Goal: Task Accomplishment & Management: Complete application form

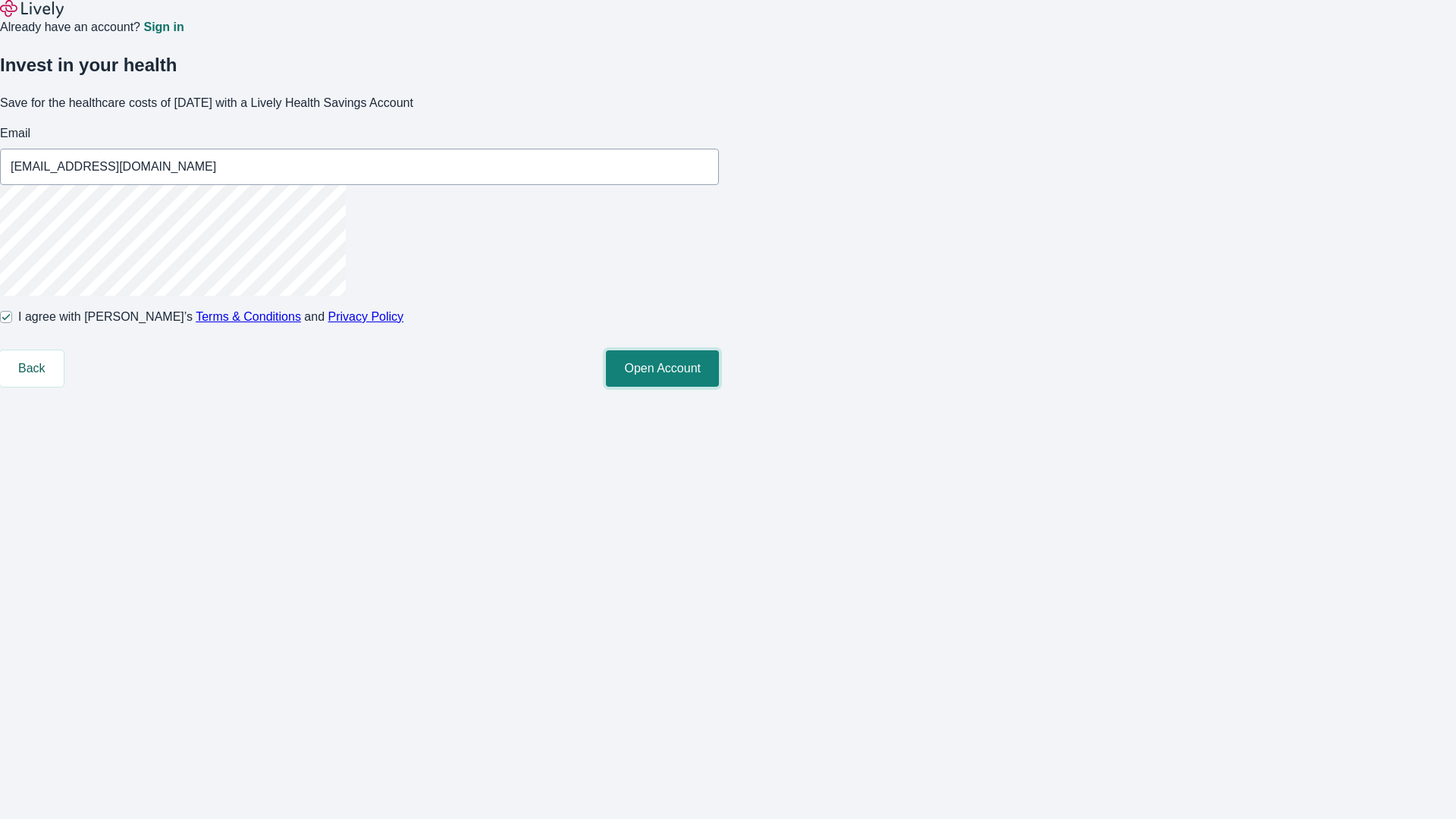
click at [719, 387] on button "Open Account" at bounding box center [662, 369] width 113 height 37
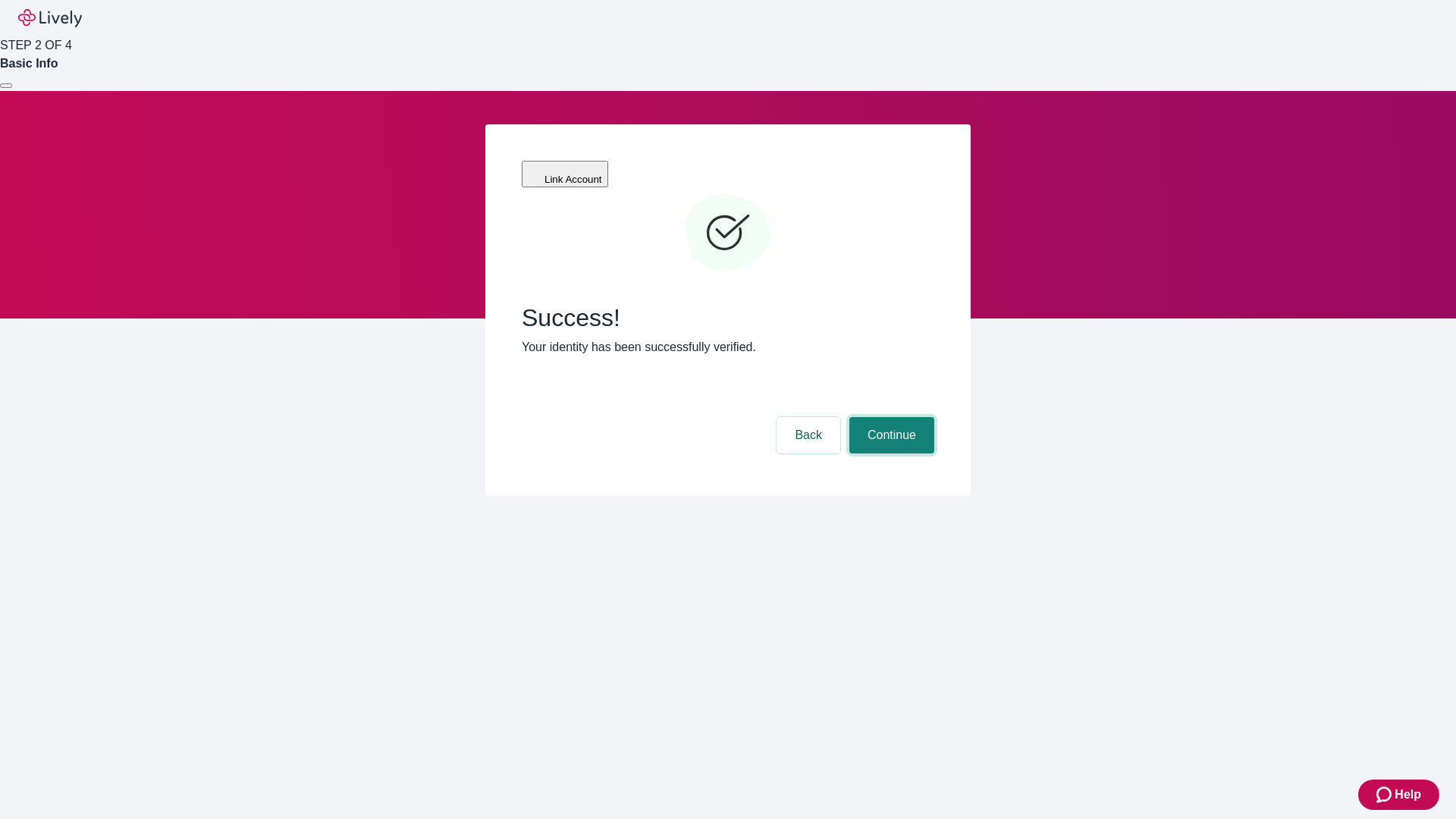
click at [890, 417] on button "Continue" at bounding box center [891, 436] width 85 height 37
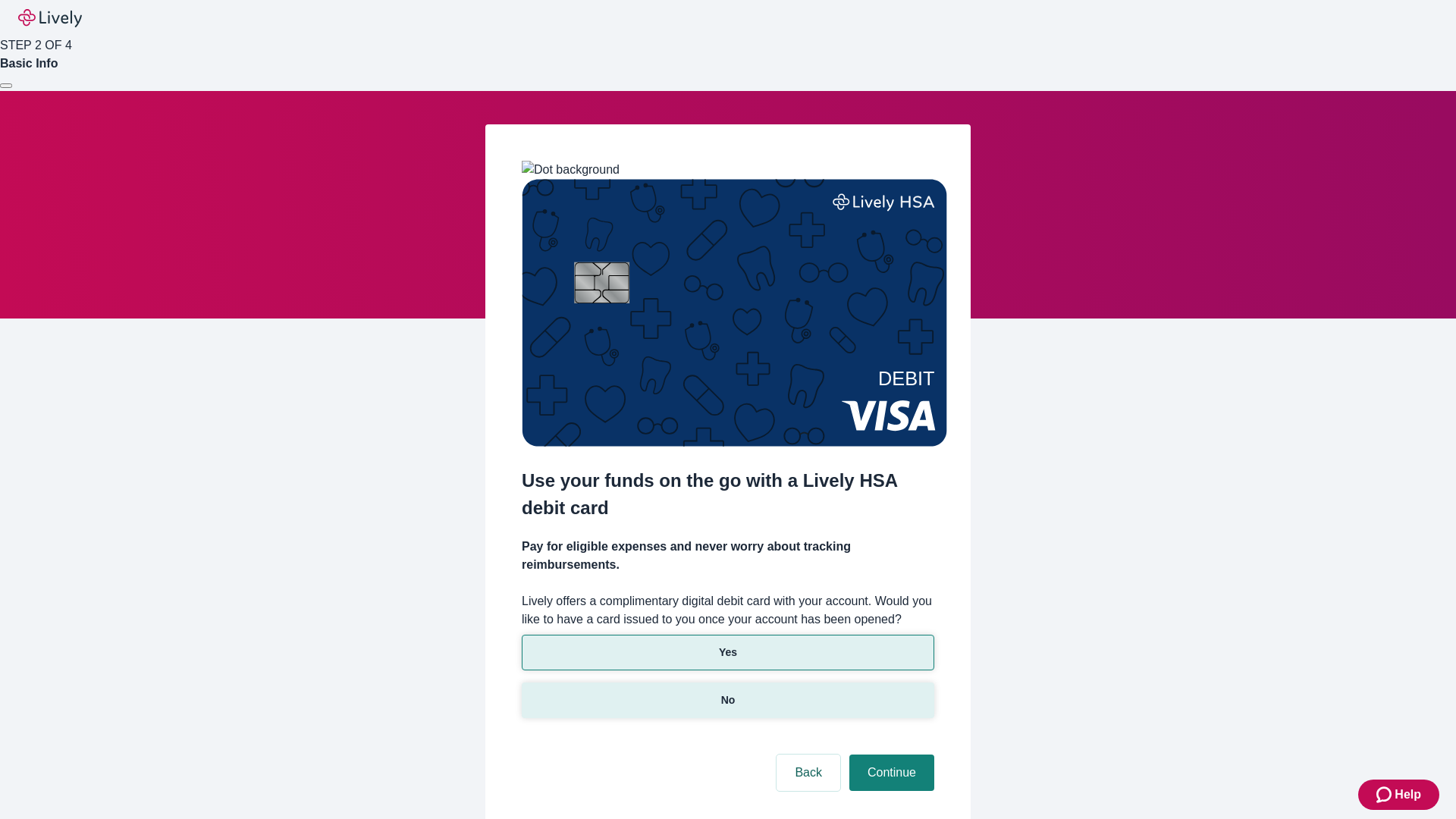
click at [728, 693] on p "No" at bounding box center [728, 701] width 14 height 16
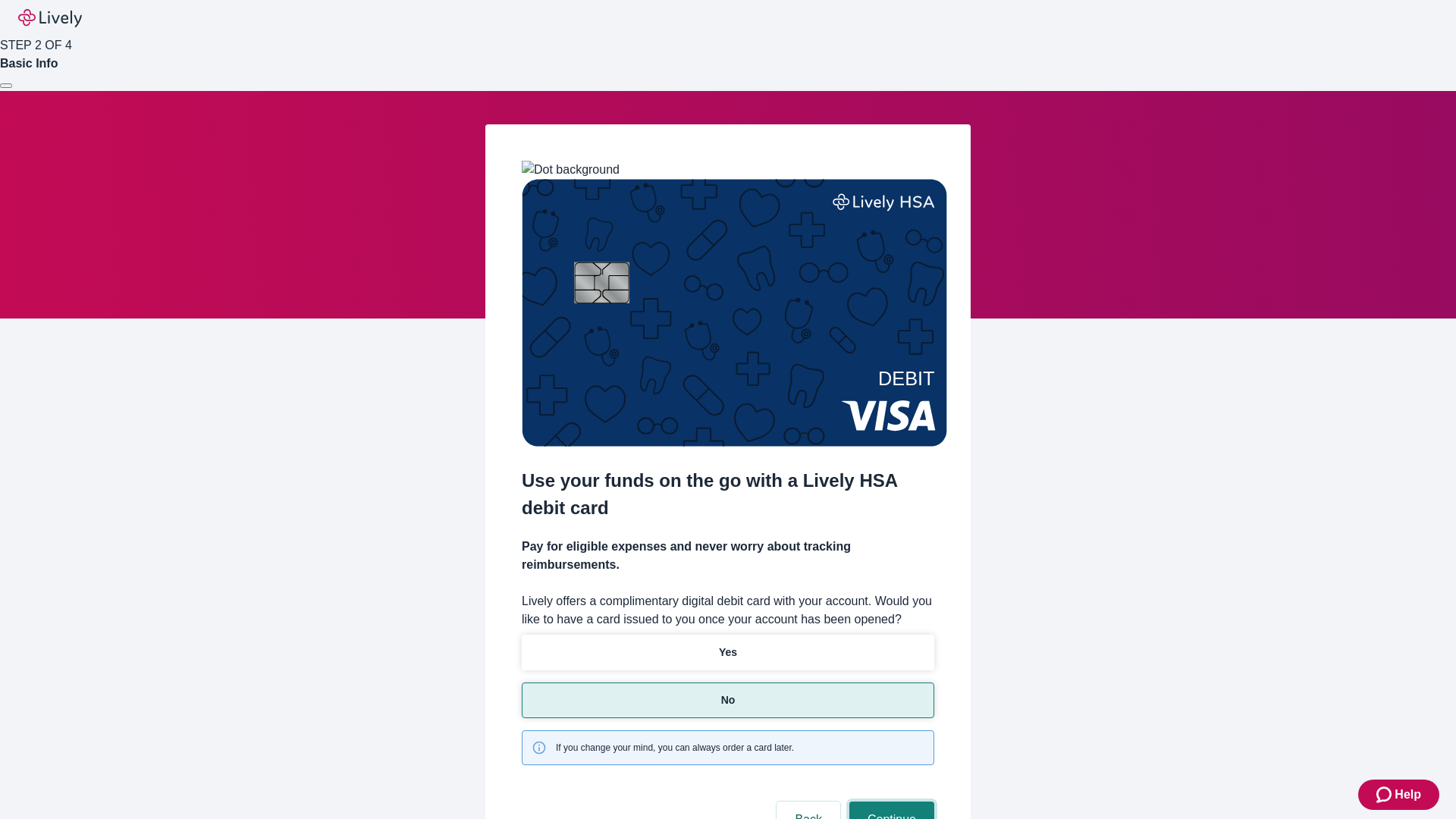
click at [890, 801] on button "Continue" at bounding box center [891, 820] width 85 height 37
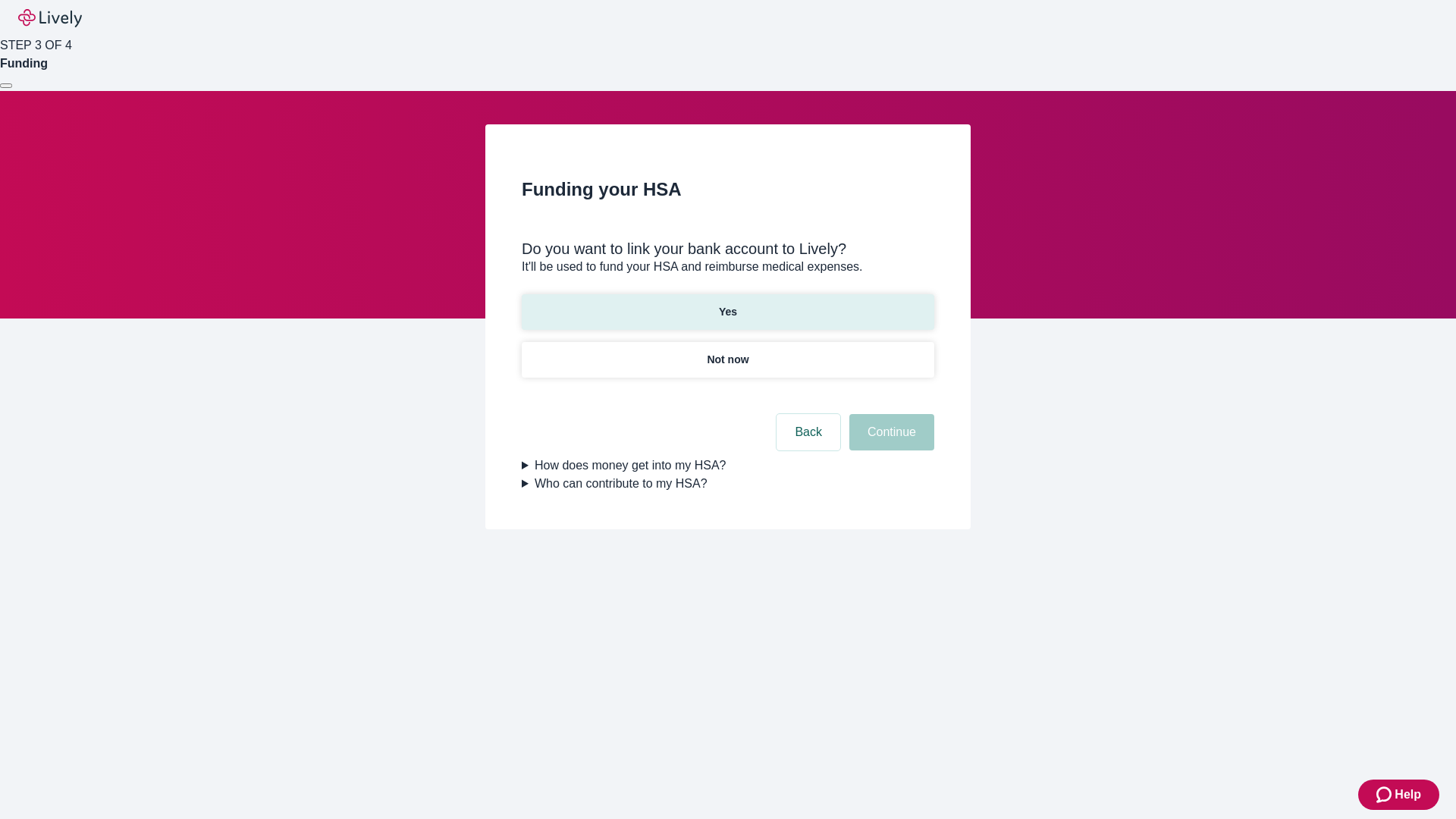
click at [728, 304] on p "Yes" at bounding box center [728, 312] width 18 height 16
click at [890, 414] on button "Continue" at bounding box center [891, 432] width 85 height 37
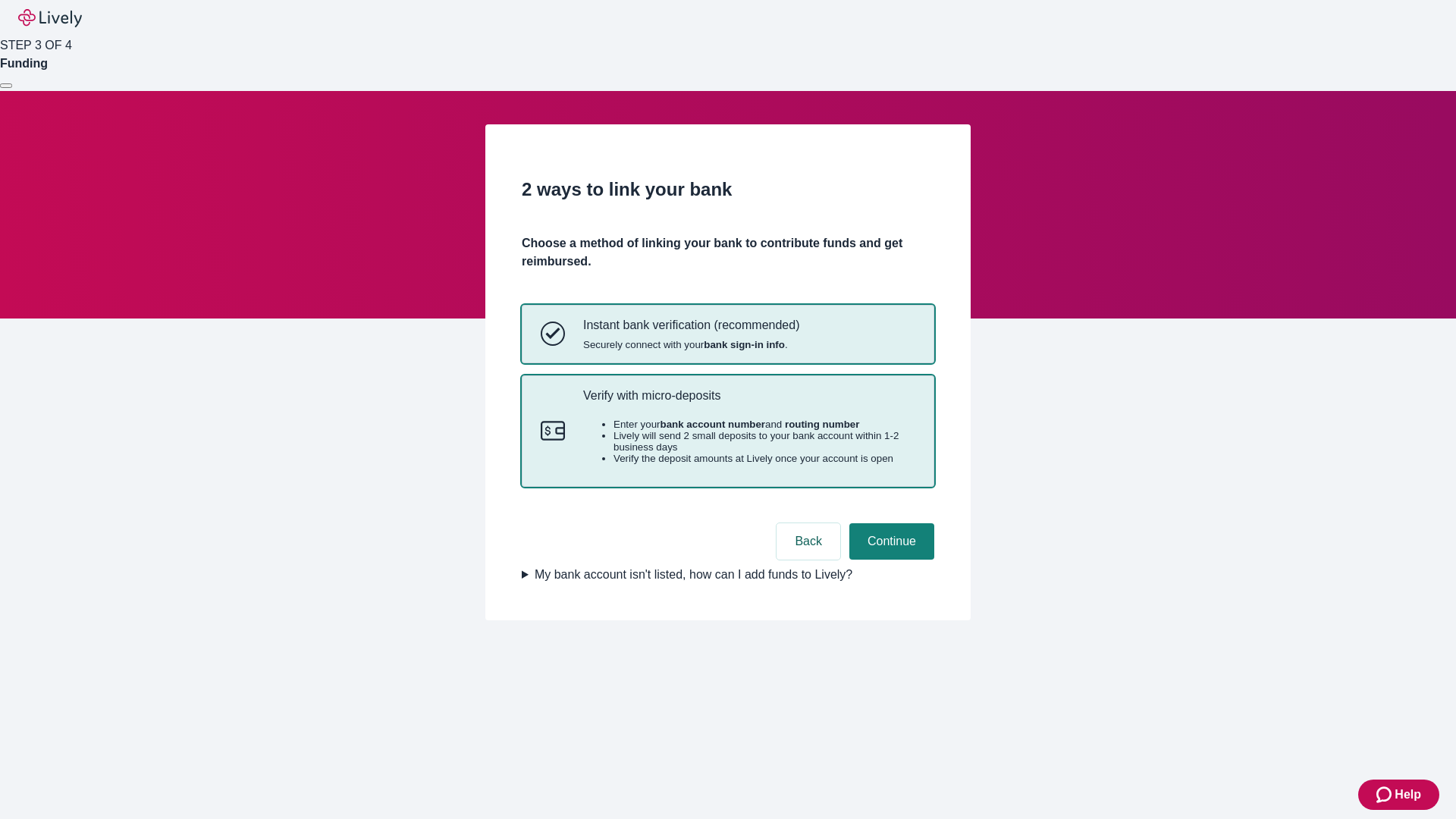
click at [749, 402] on p "Verify with micro-deposits" at bounding box center [749, 395] width 332 height 14
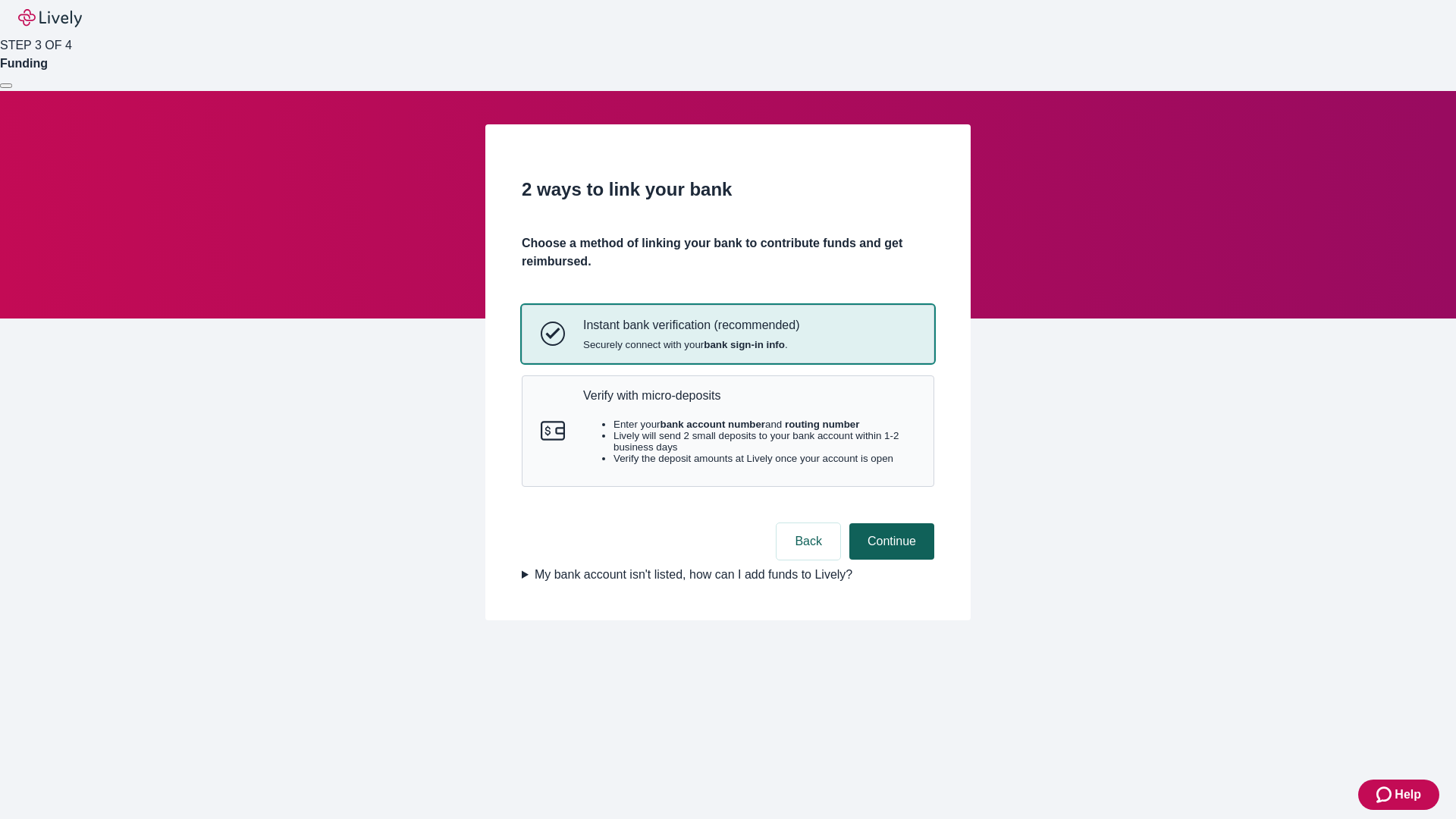
click at [890, 559] on button "Continue" at bounding box center [891, 542] width 85 height 37
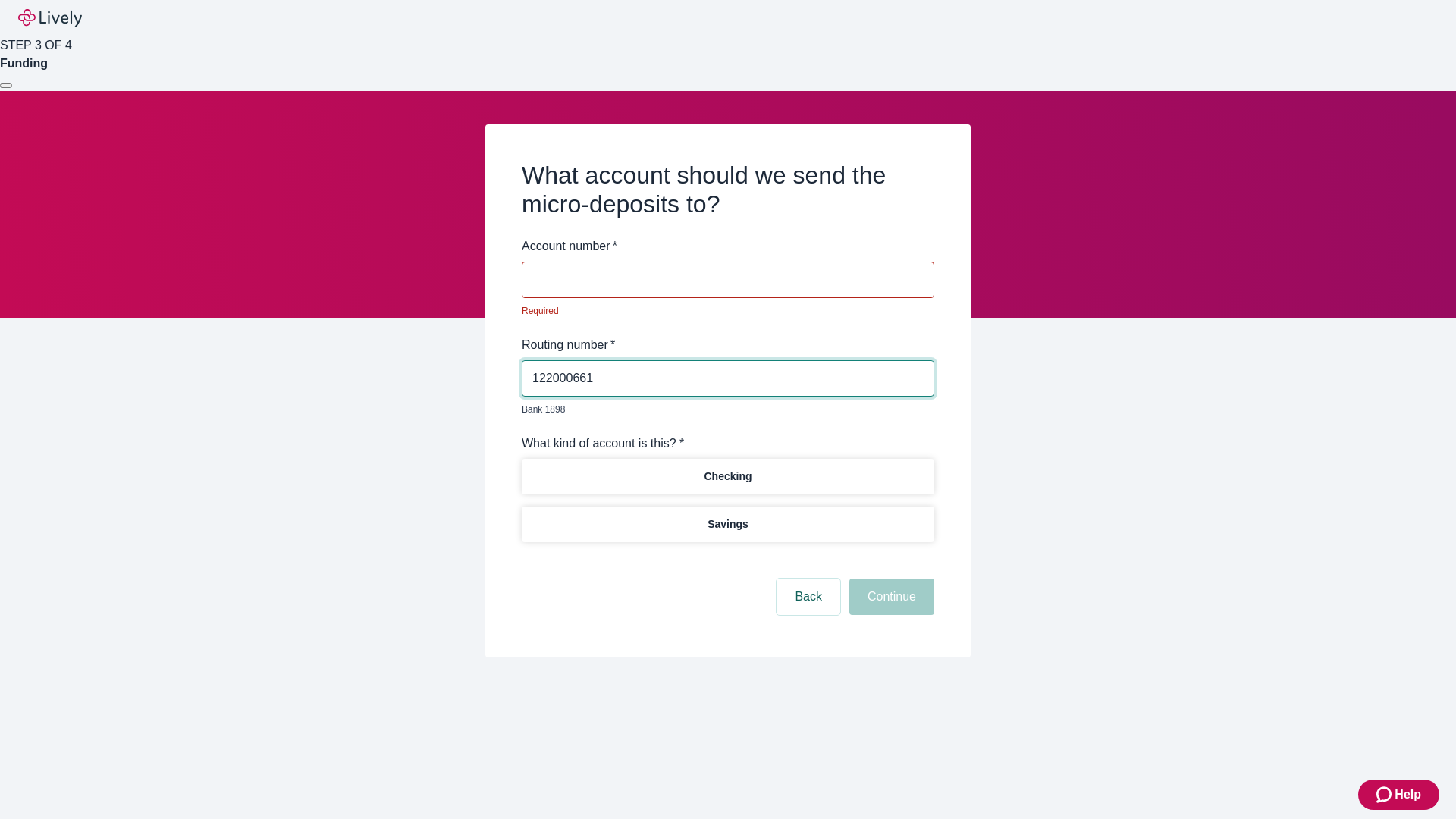
type input "122000661"
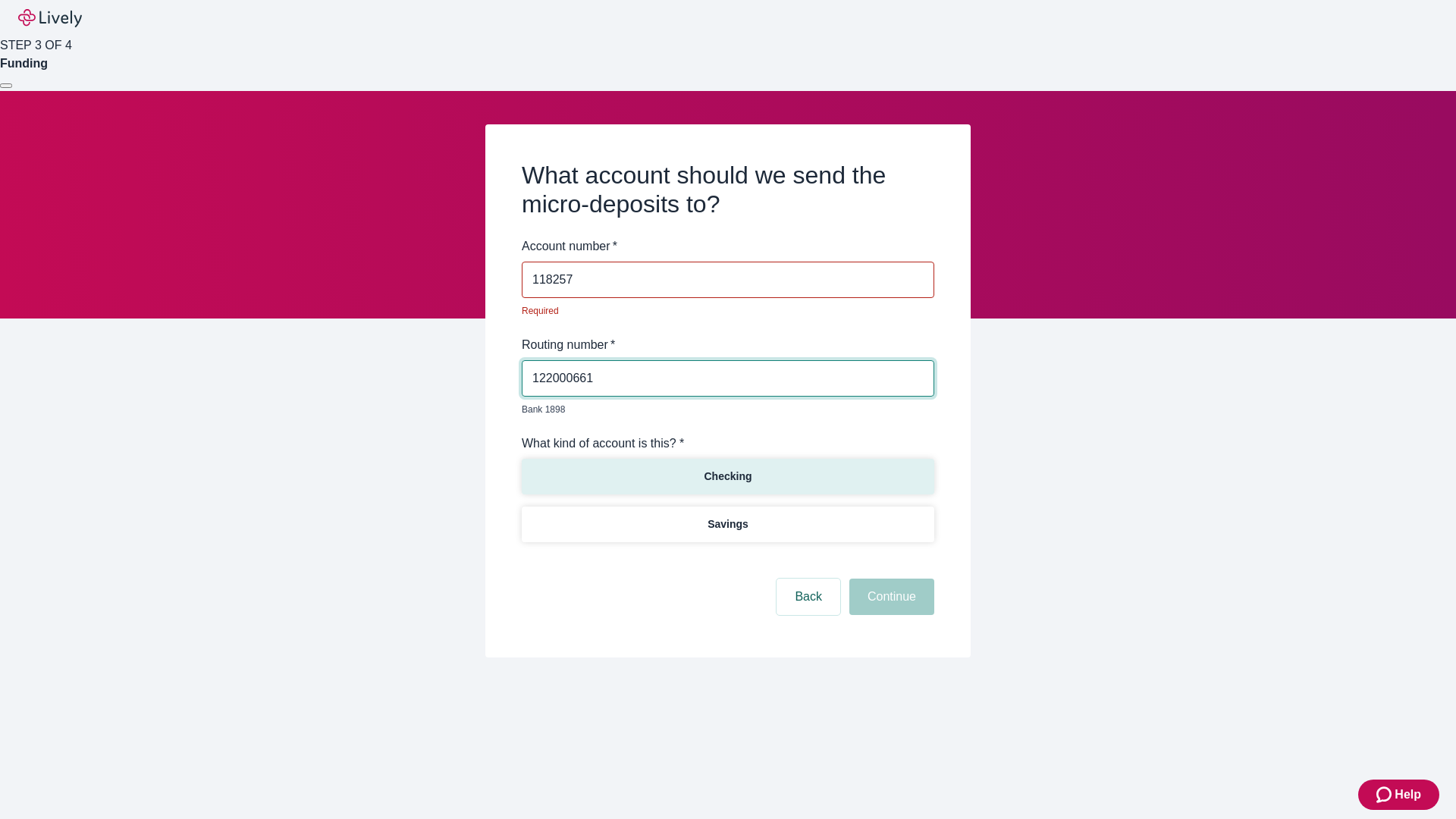
type input "118257"
click at [728, 469] on p "Checking" at bounding box center [728, 477] width 48 height 16
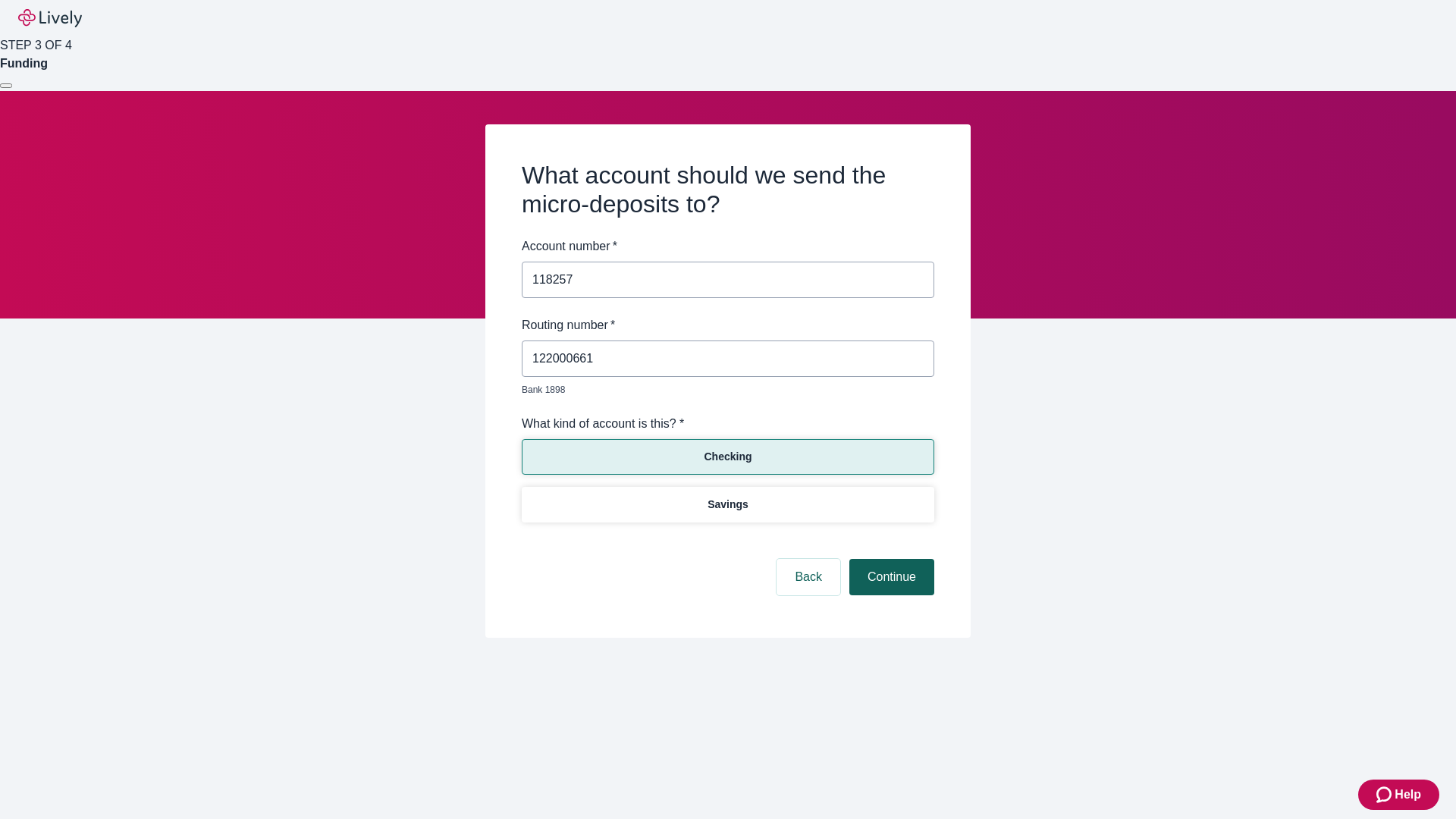
click at [890, 559] on button "Continue" at bounding box center [891, 578] width 85 height 37
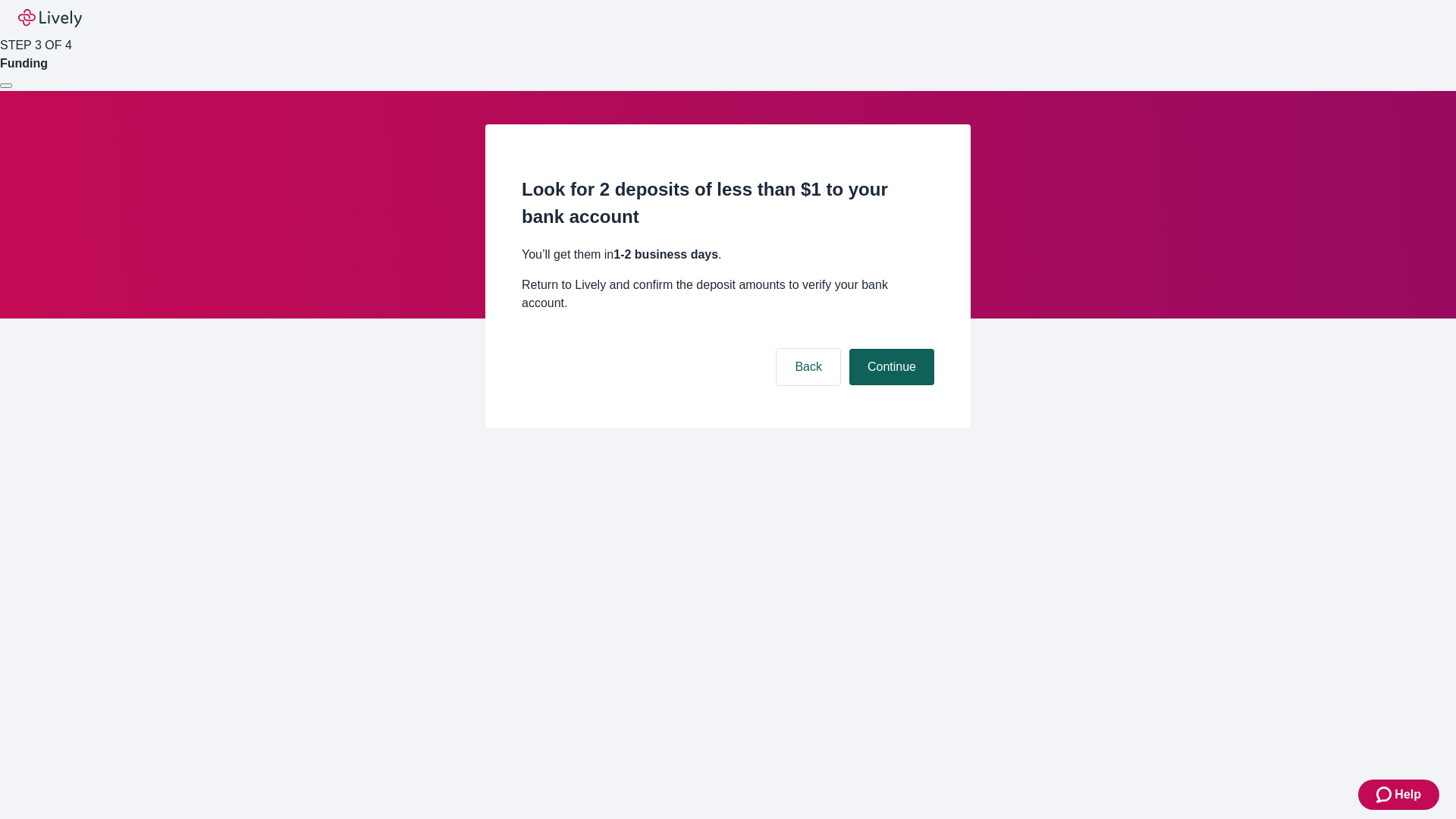
click at [890, 349] on button "Continue" at bounding box center [891, 367] width 85 height 37
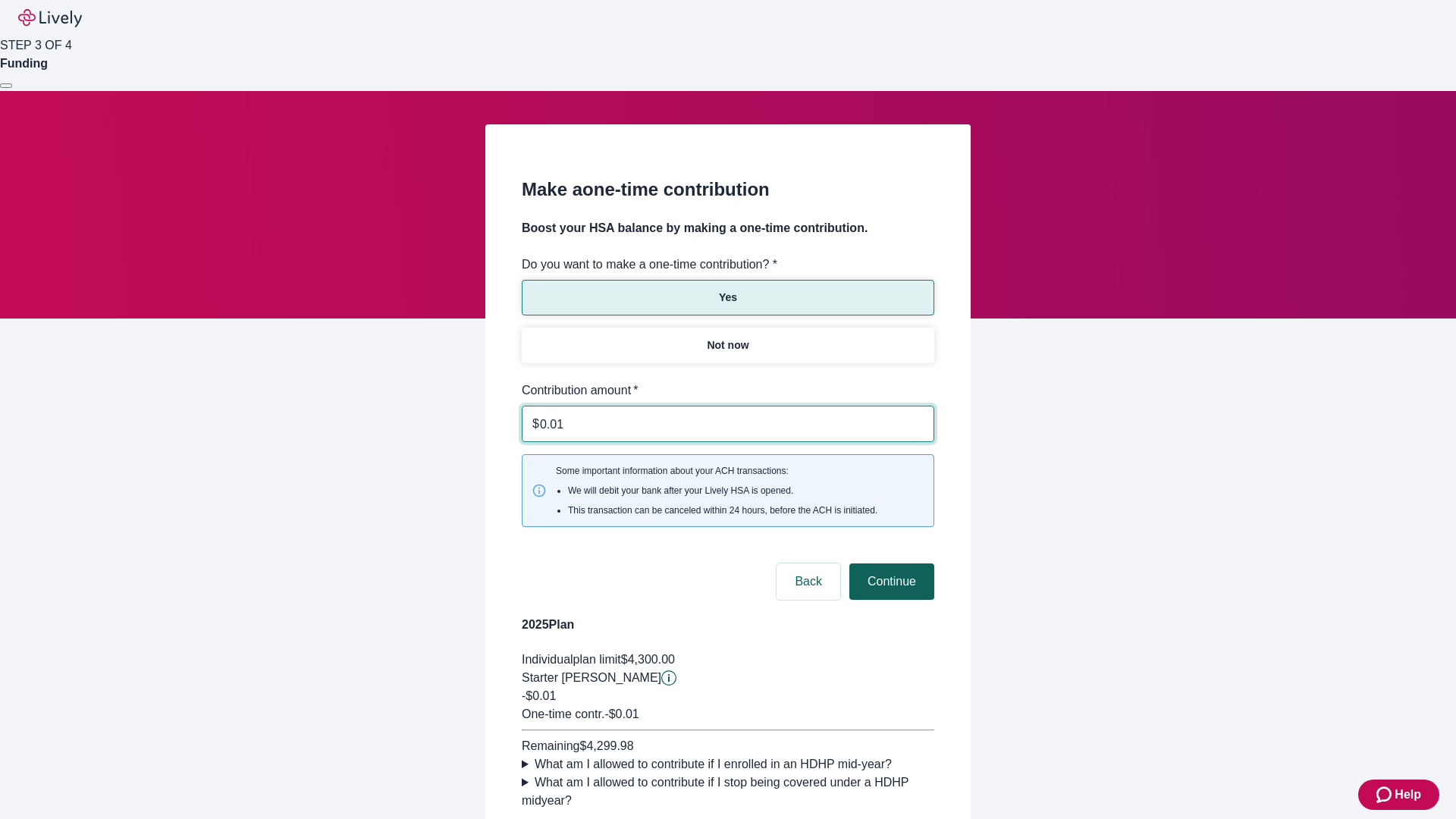
type input "0.01"
click at [890, 564] on button "Continue" at bounding box center [891, 582] width 85 height 37
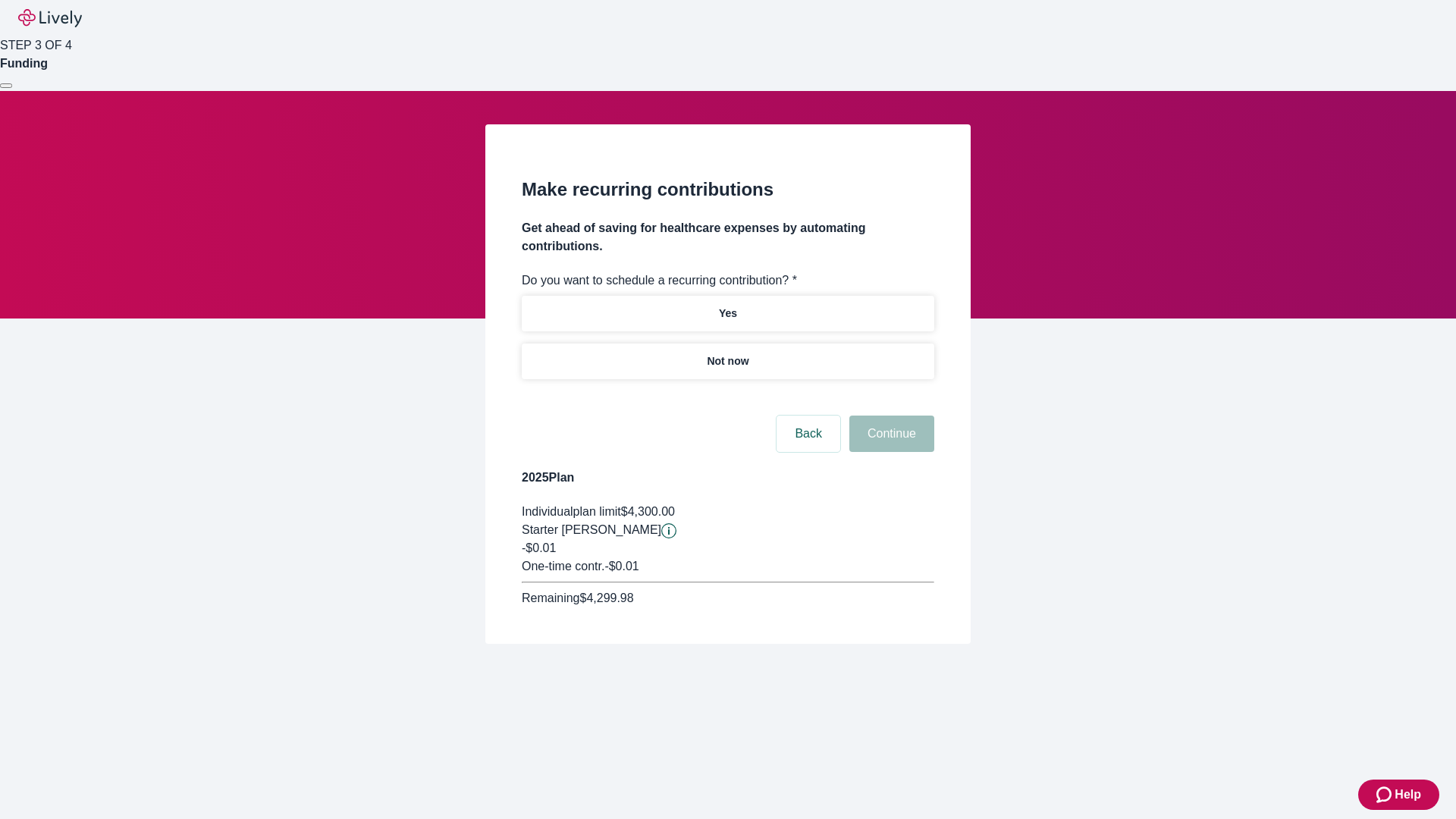
click at [728, 353] on p "Not now" at bounding box center [728, 361] width 42 height 16
click at [890, 416] on button "Continue" at bounding box center [891, 434] width 85 height 37
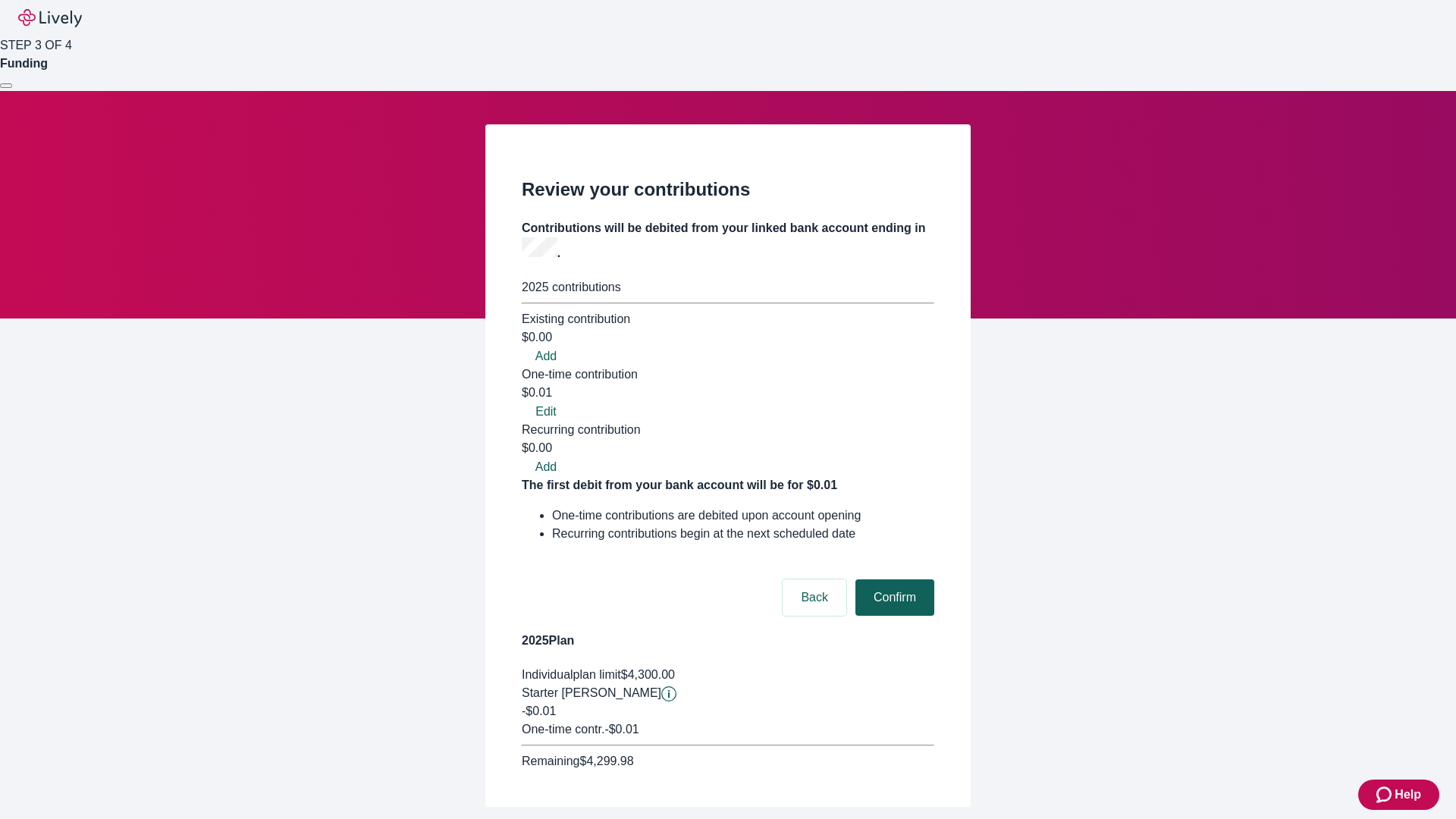
click at [892, 580] on button "Confirm" at bounding box center [895, 598] width 79 height 37
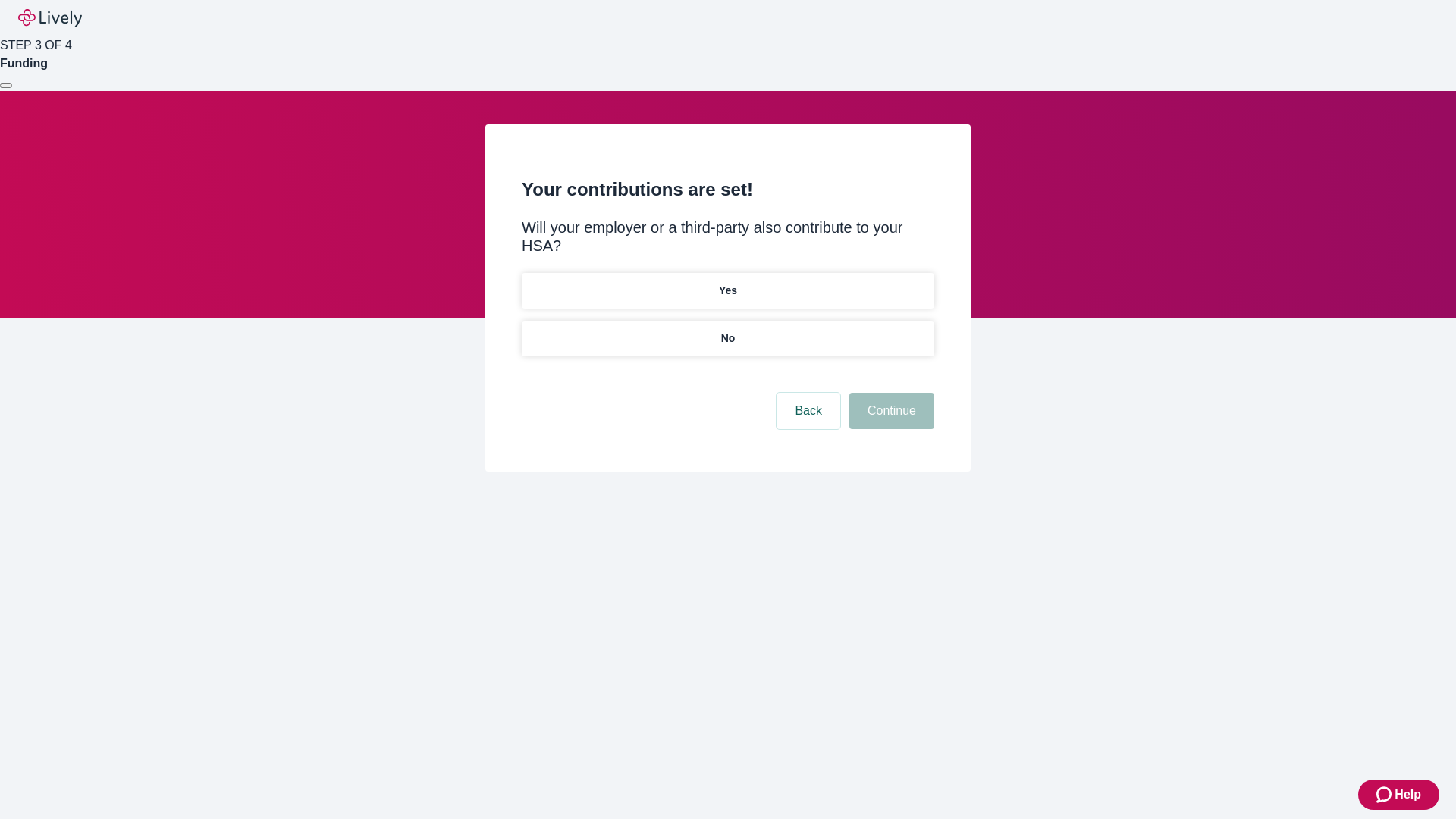
click at [728, 331] on p "No" at bounding box center [728, 338] width 14 height 16
click at [890, 393] on button "Continue" at bounding box center [891, 411] width 85 height 37
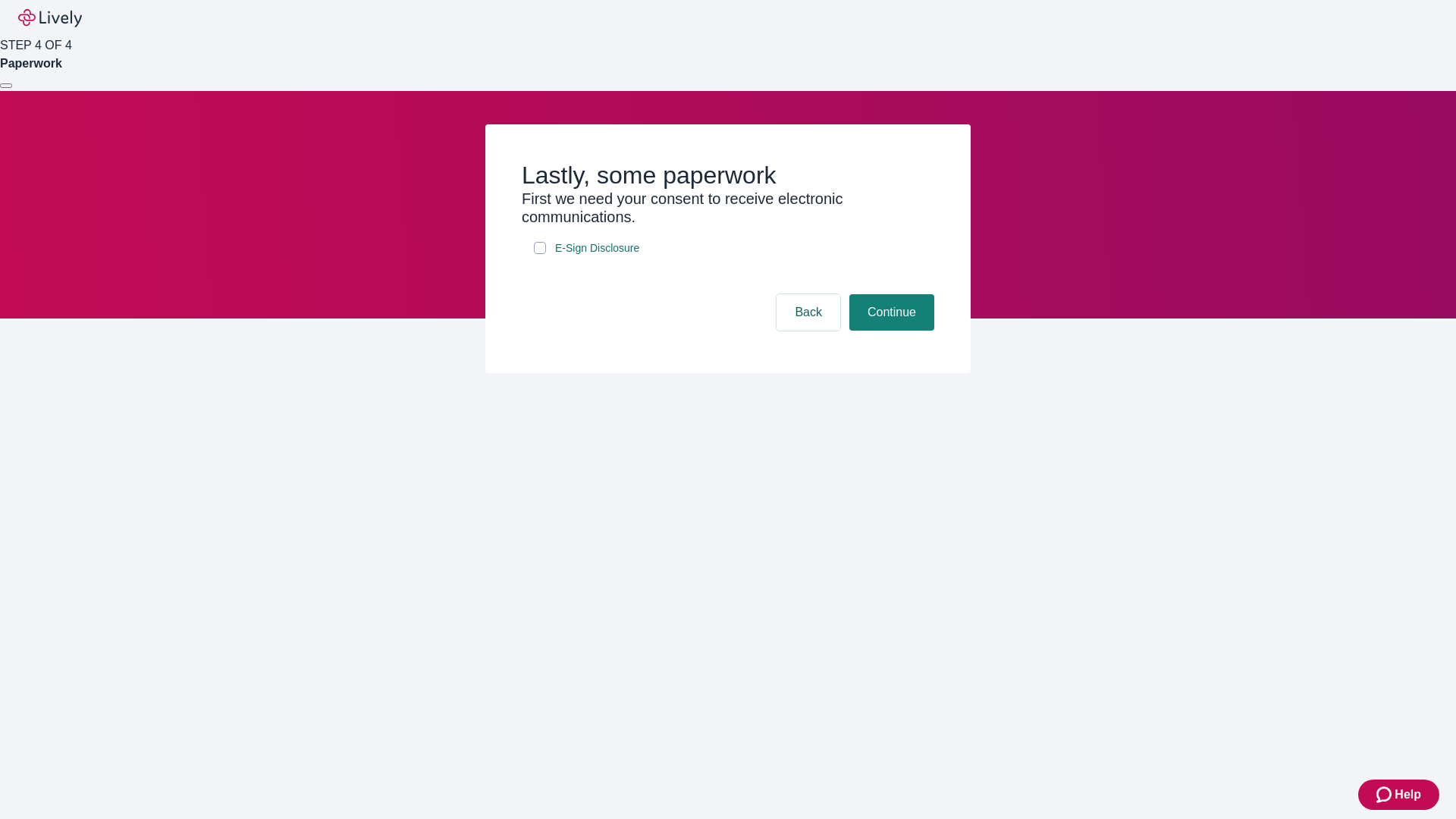
click at [540, 254] on input "E-Sign Disclosure" at bounding box center [540, 248] width 12 height 12
checkbox input "true"
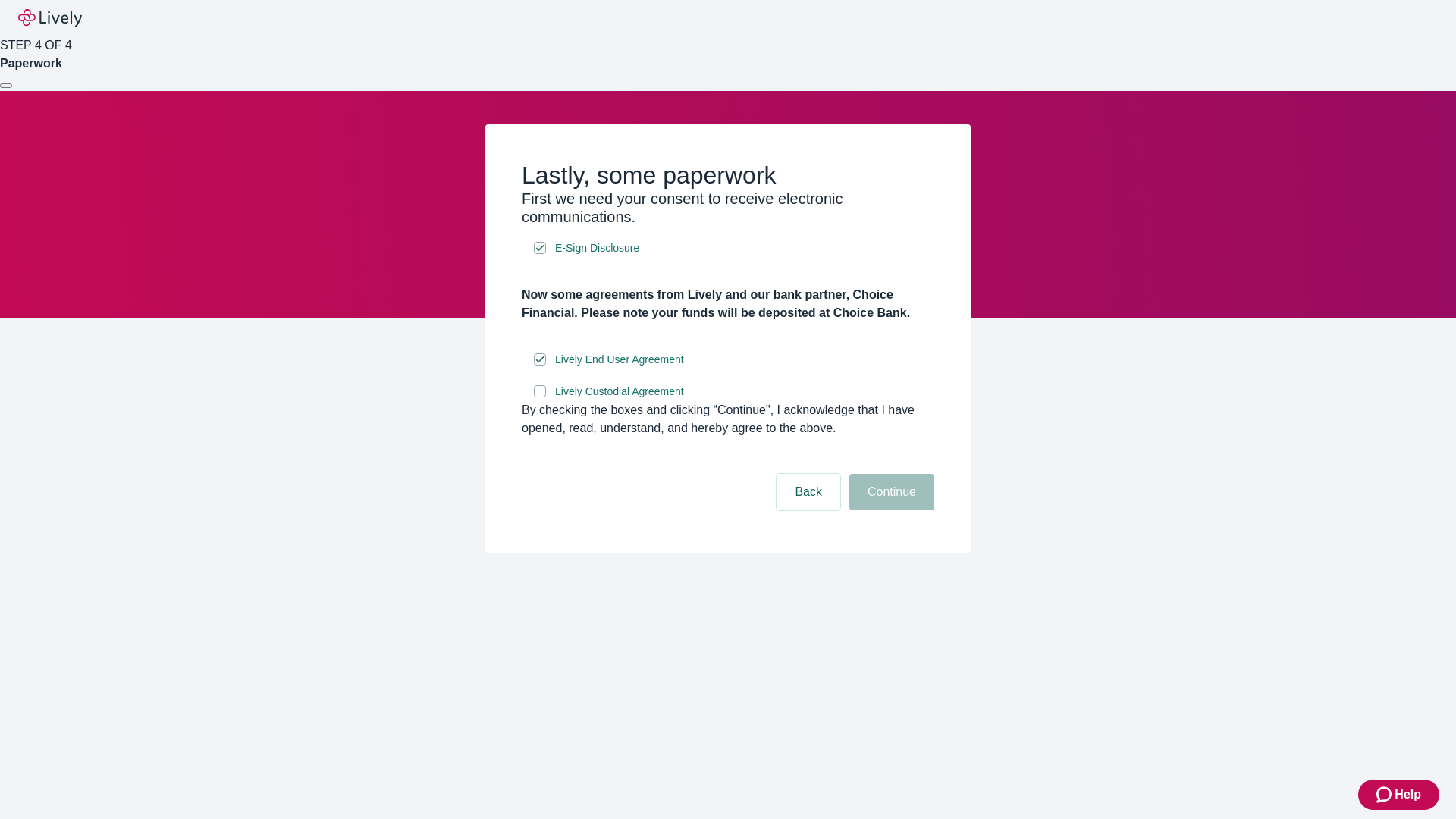
click at [540, 397] on input "Lively Custodial Agreement" at bounding box center [540, 391] width 12 height 12
checkbox input "true"
click at [890, 510] on button "Continue" at bounding box center [891, 493] width 85 height 37
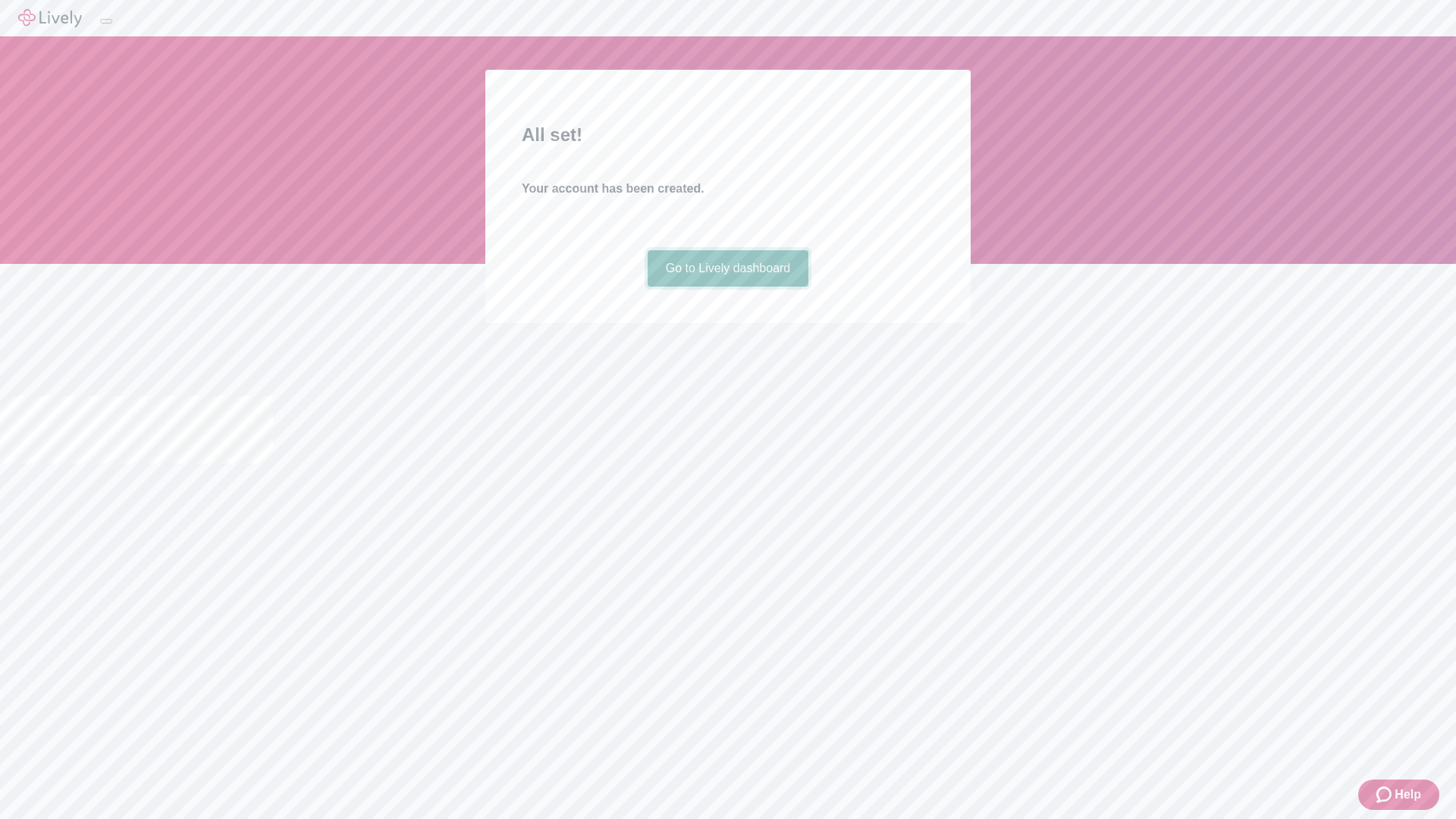
click at [728, 287] on link "Go to Lively dashboard" at bounding box center [728, 268] width 161 height 37
